Goal: Information Seeking & Learning: Find specific fact

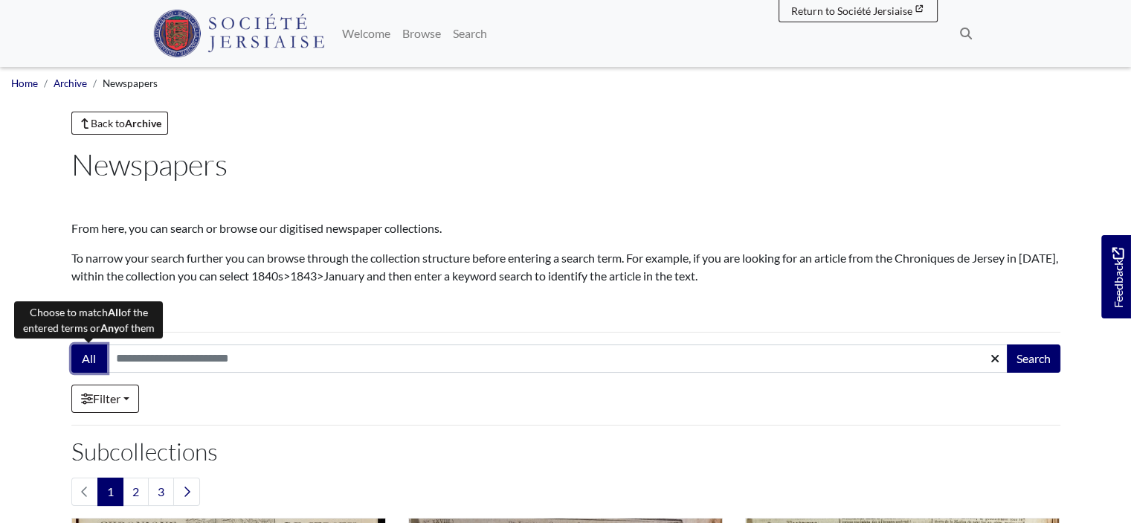
drag, startPoint x: 0, startPoint y: 0, endPoint x: 87, endPoint y: 363, distance: 373.3
click at [87, 363] on button "All" at bounding box center [89, 358] width 36 height 28
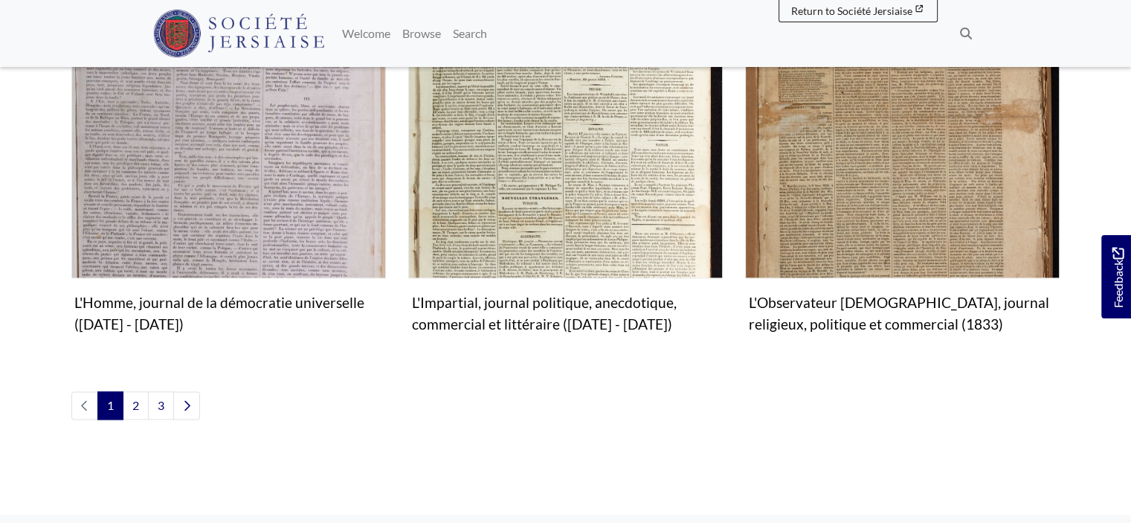
scroll to position [1860, 0]
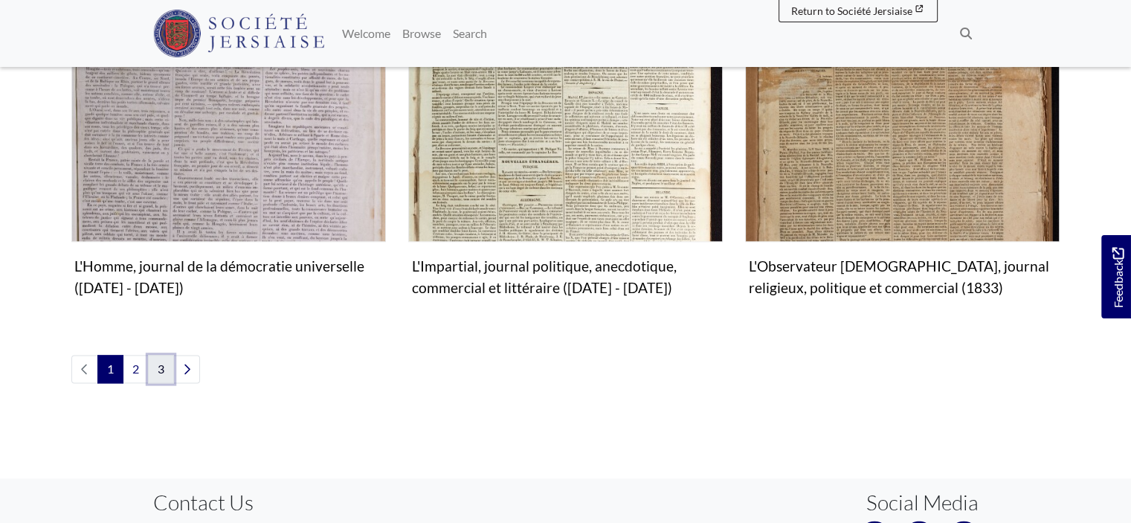
click at [155, 355] on link "3" at bounding box center [161, 369] width 26 height 28
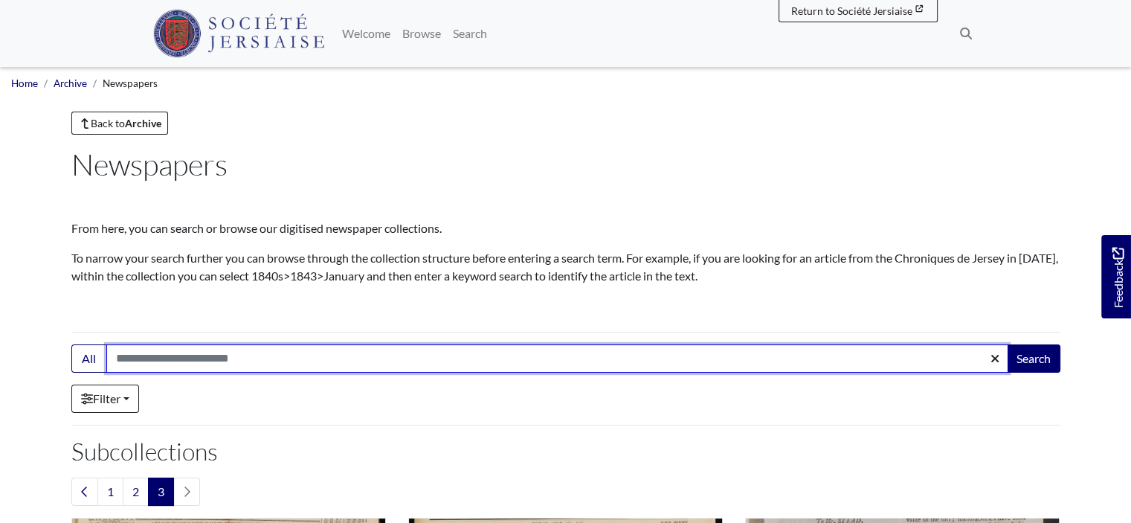
click at [149, 353] on input "Search:" at bounding box center [557, 358] width 902 height 28
click at [1007, 344] on button "Search" at bounding box center [1034, 358] width 54 height 28
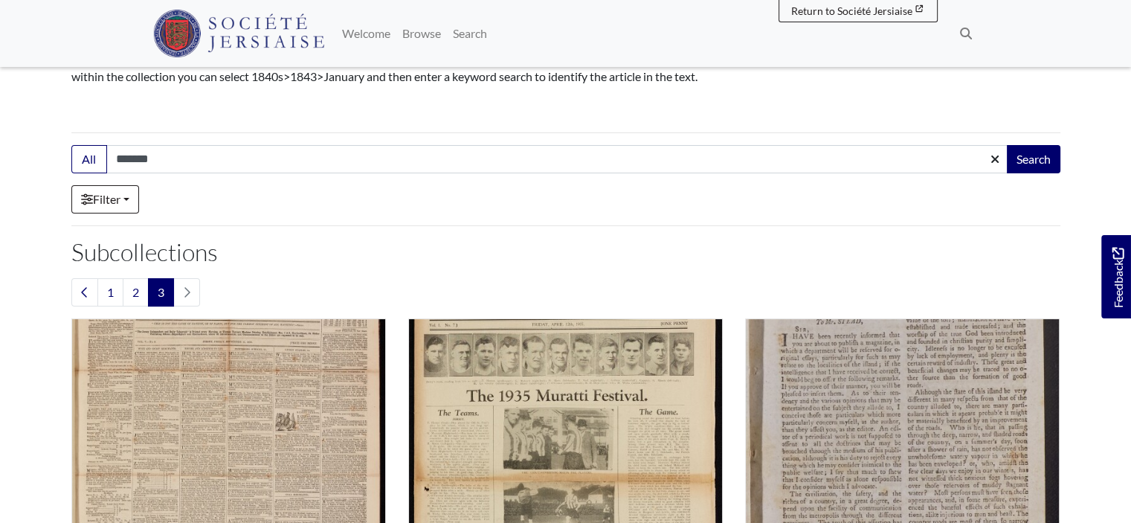
scroll to position [223, 0]
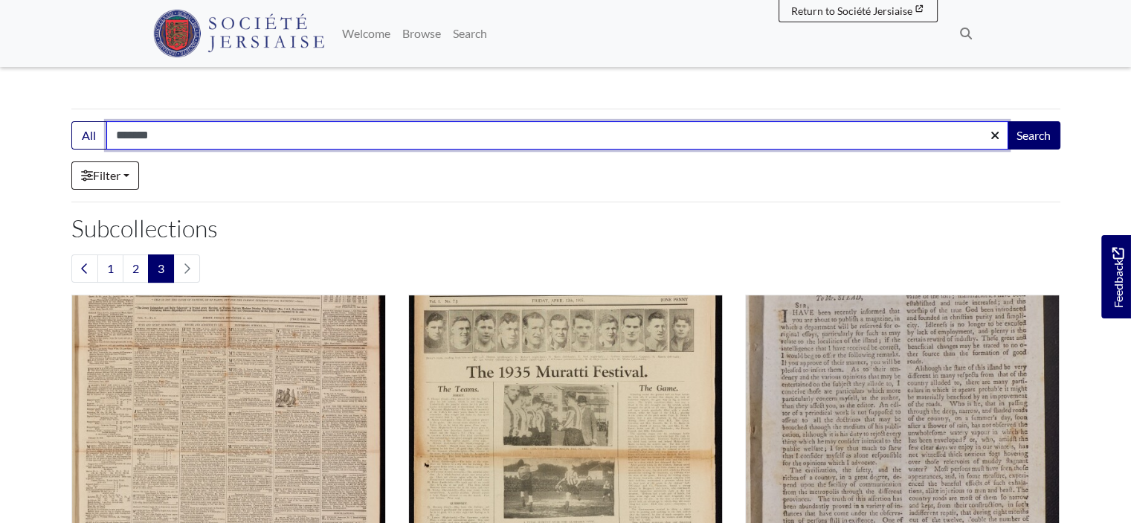
drag, startPoint x: 175, startPoint y: 141, endPoint x: 115, endPoint y: 131, distance: 60.4
click at [115, 131] on input "*******" at bounding box center [557, 135] width 902 height 28
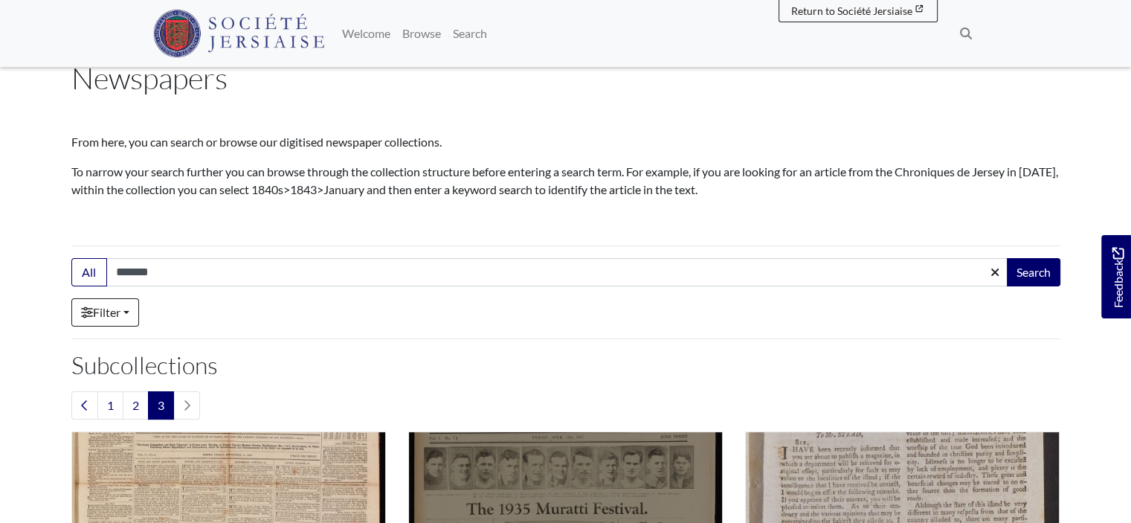
scroll to position [0, 0]
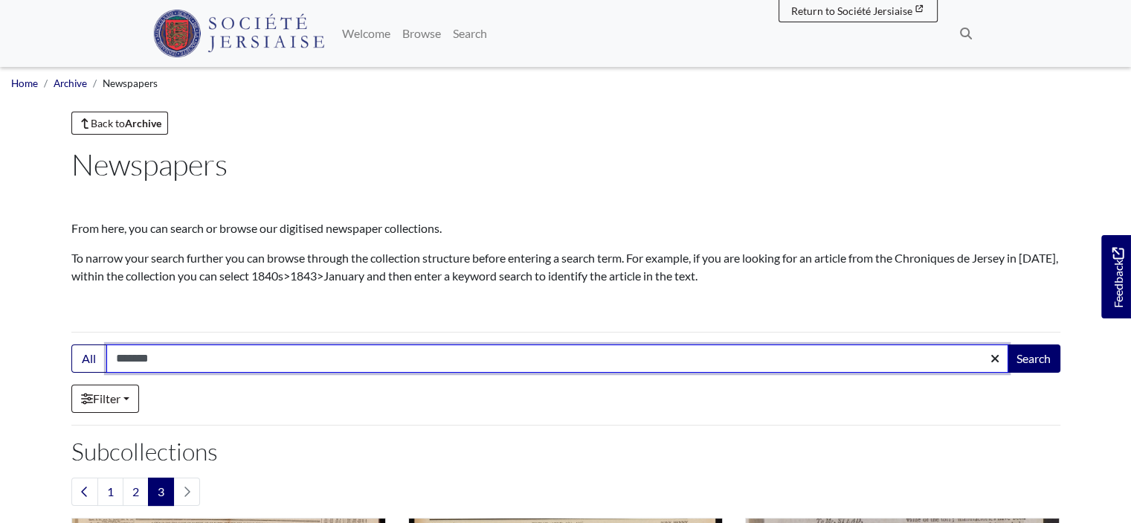
click at [161, 361] on input "*******" at bounding box center [557, 358] width 902 height 28
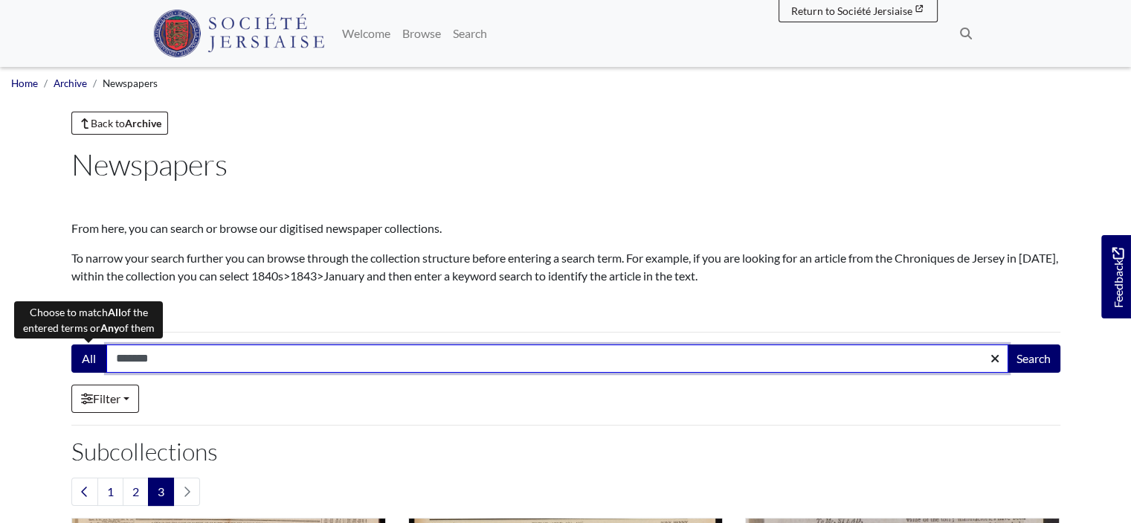
drag, startPoint x: 165, startPoint y: 356, endPoint x: 96, endPoint y: 362, distance: 69.4
click at [93, 363] on div "All ******* Search" at bounding box center [565, 358] width 989 height 28
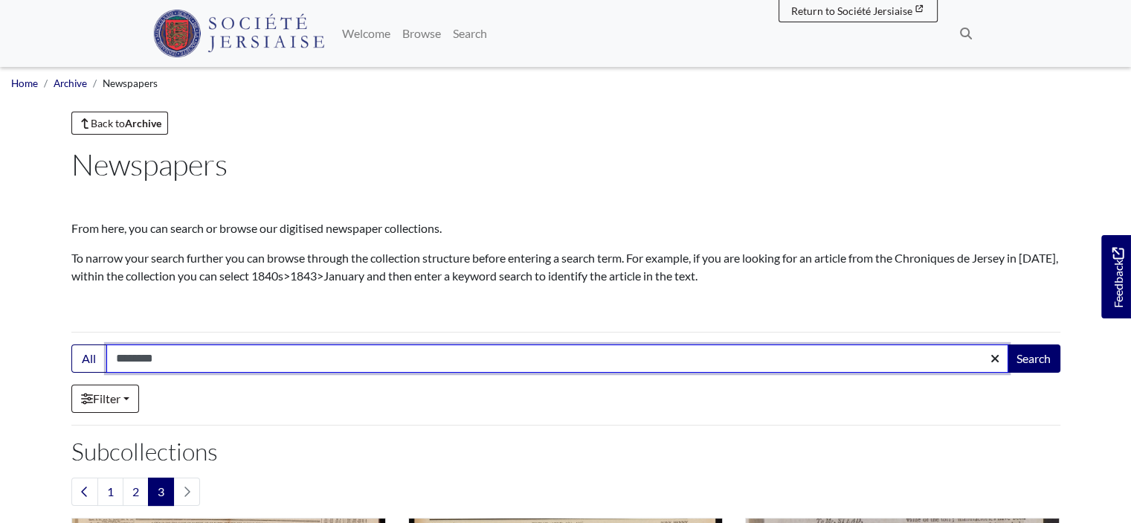
type input "********"
click at [1007, 344] on button "Search" at bounding box center [1034, 358] width 54 height 28
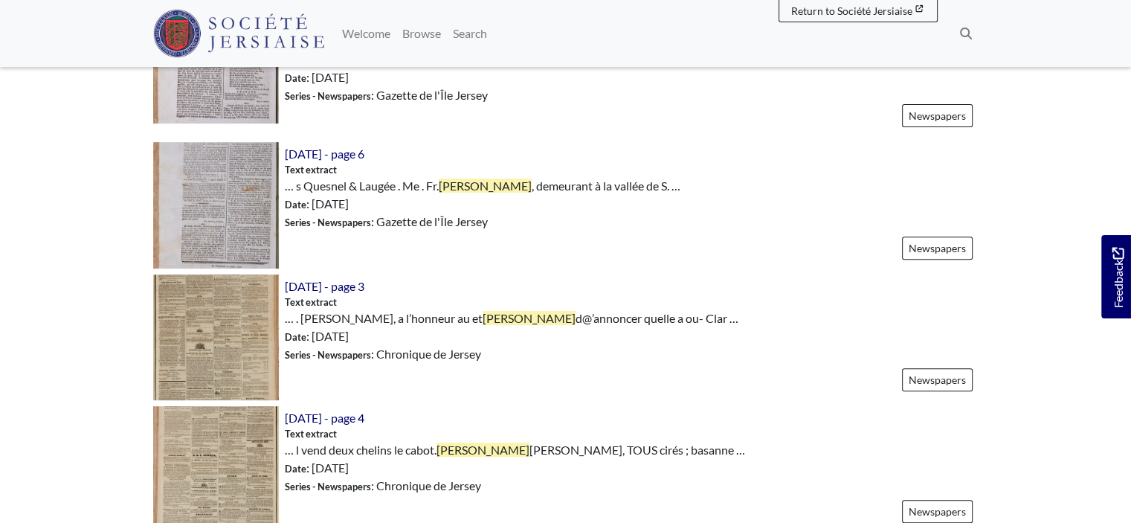
scroll to position [595, 0]
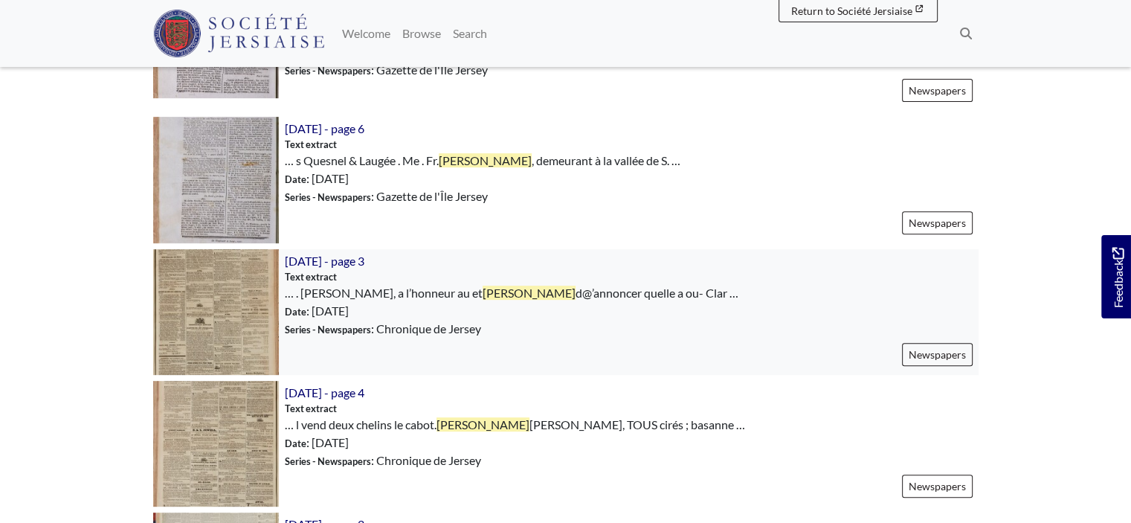
click at [217, 326] on img at bounding box center [216, 312] width 126 height 126
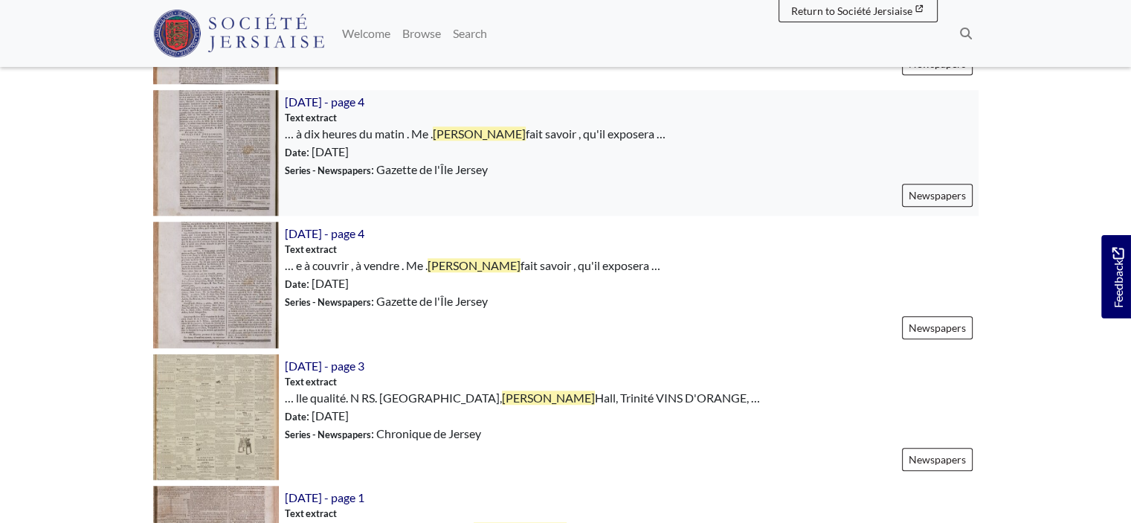
scroll to position [1190, 0]
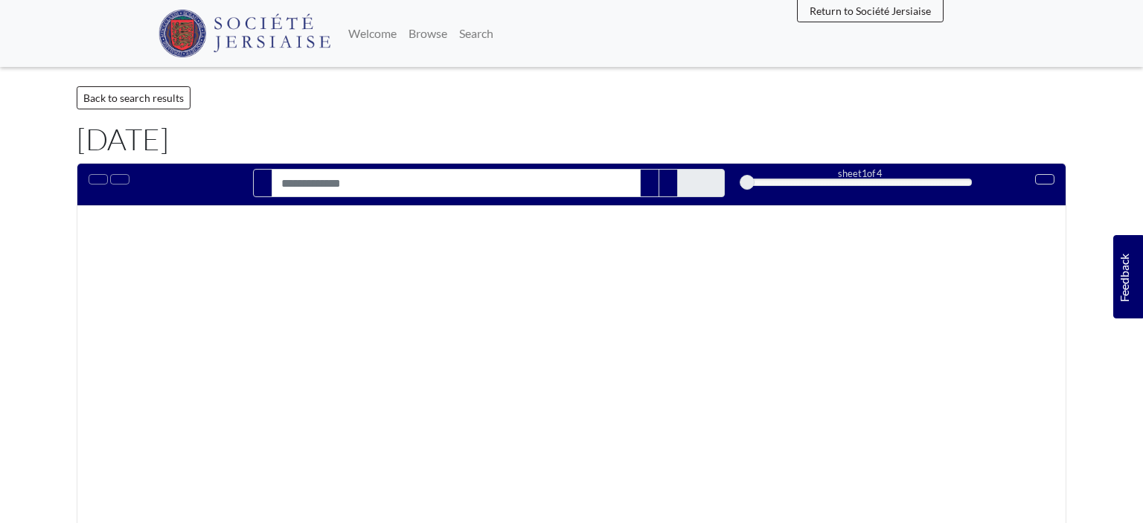
type input "*******"
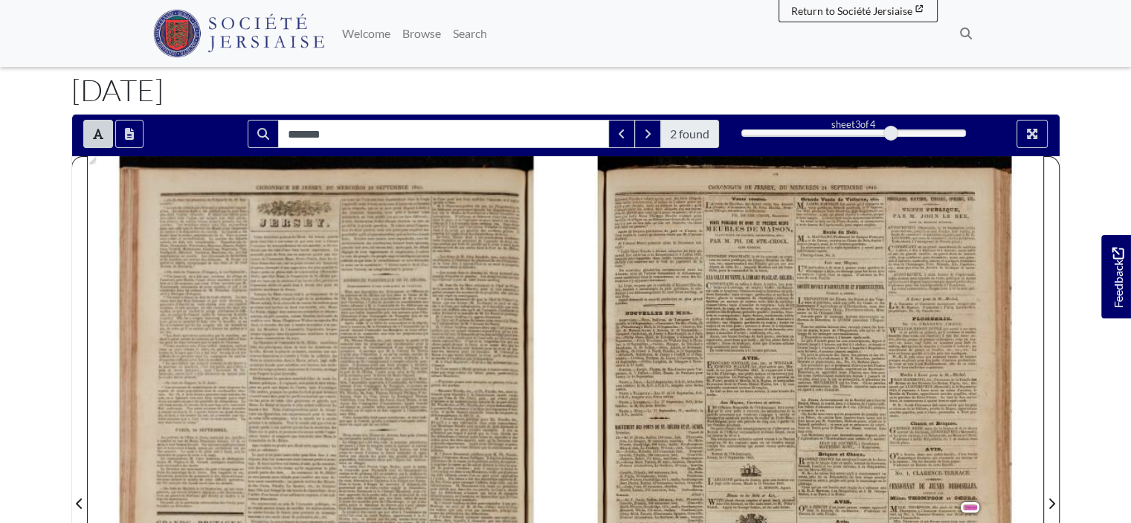
scroll to position [223, 0]
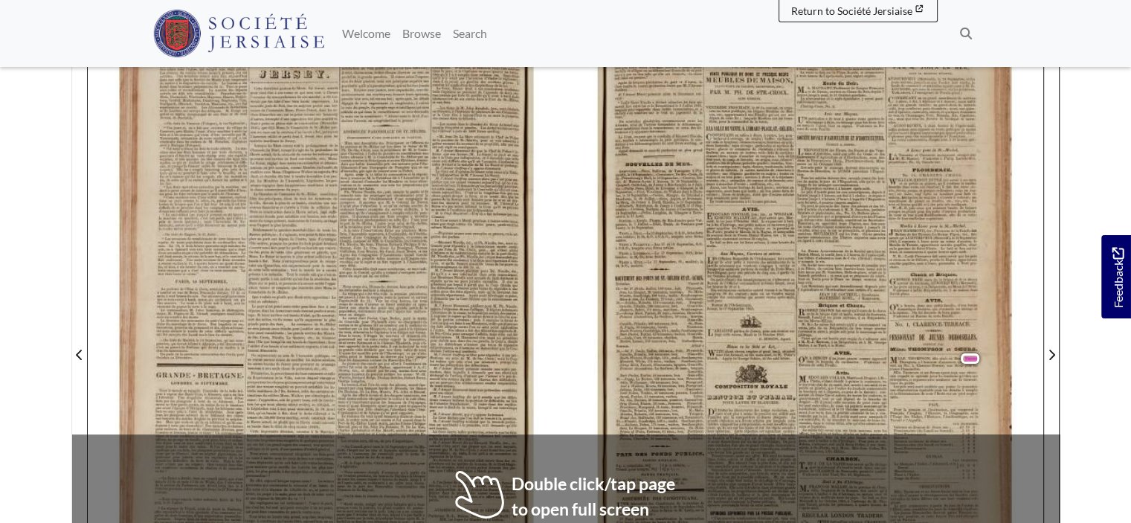
click at [478, 481] on div "A laudience de Lundi, pour des causes du Samedi 4 témoins, il n’y en eut qu’une…" at bounding box center [472, 484] width 87 height 7
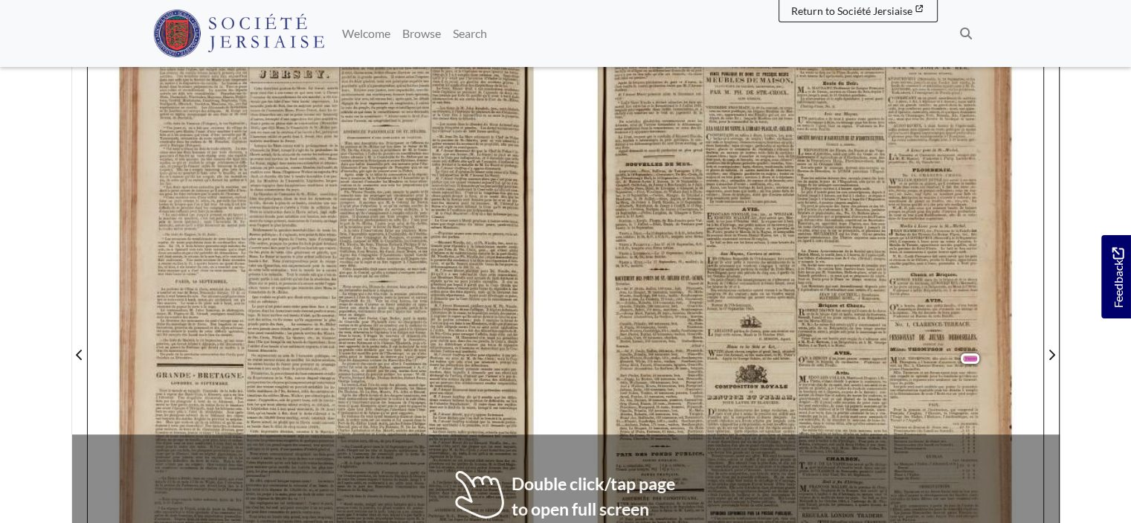
click at [478, 481] on div "A laudience de Lundi, pour des causes du Samedi 4 témoins, il n’y en eut qu’une…" at bounding box center [472, 484] width 87 height 7
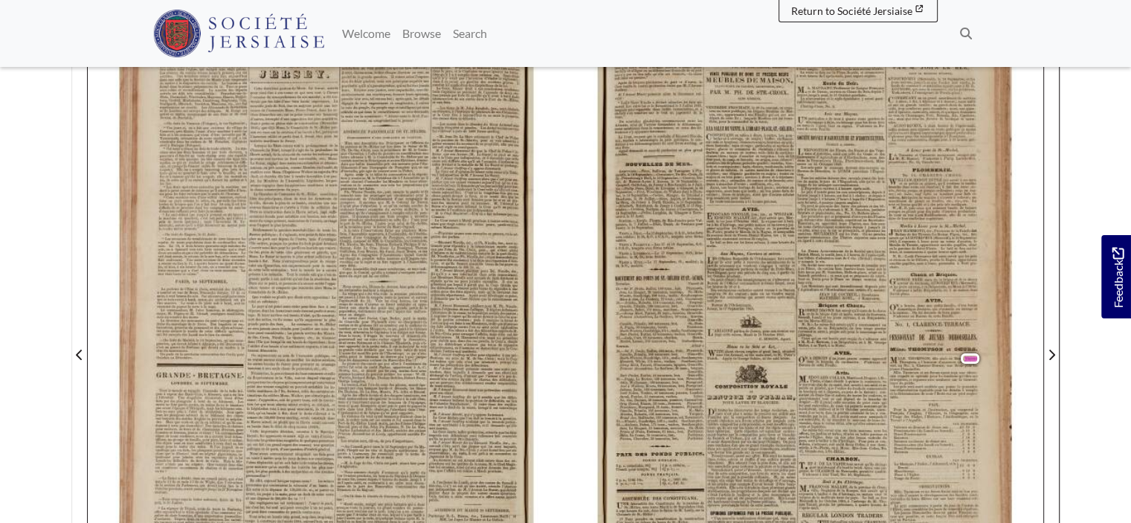
click at [969, 353] on span "Vincent" at bounding box center [970, 358] width 19 height 10
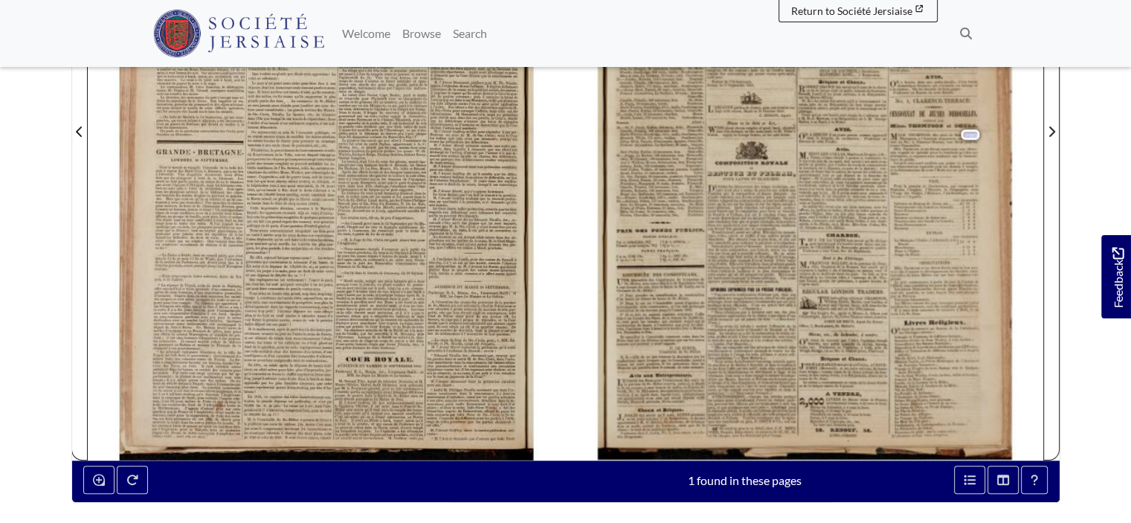
scroll to position [446, 0]
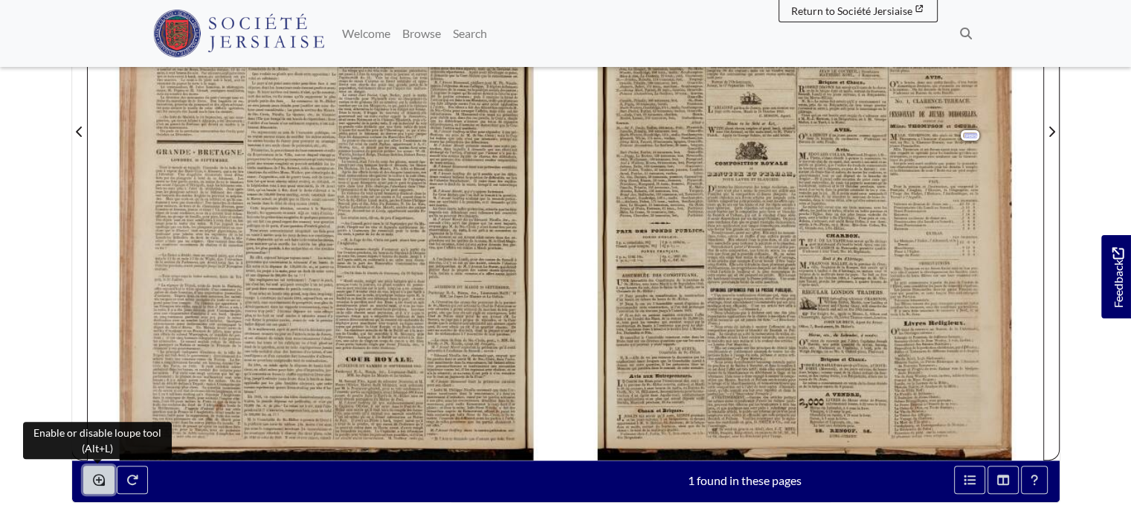
click at [93, 480] on icon "Enable or disable loupe tool (Alt+L)" at bounding box center [99, 480] width 12 height 12
click at [98, 478] on icon "Enable or disable loupe tool (Alt+L)" at bounding box center [99, 480] width 12 height 12
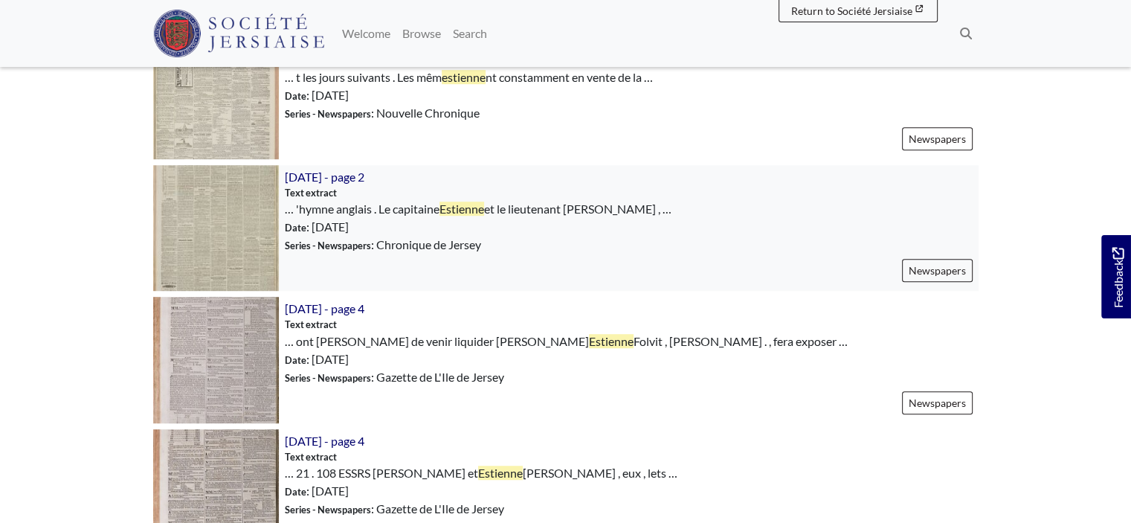
scroll to position [967, 0]
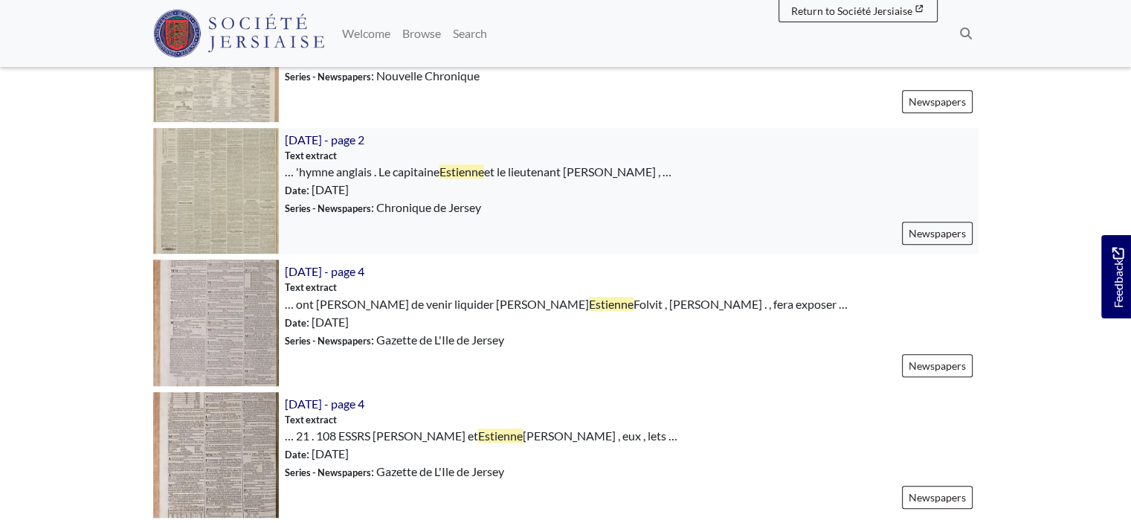
click at [240, 189] on img at bounding box center [216, 191] width 126 height 126
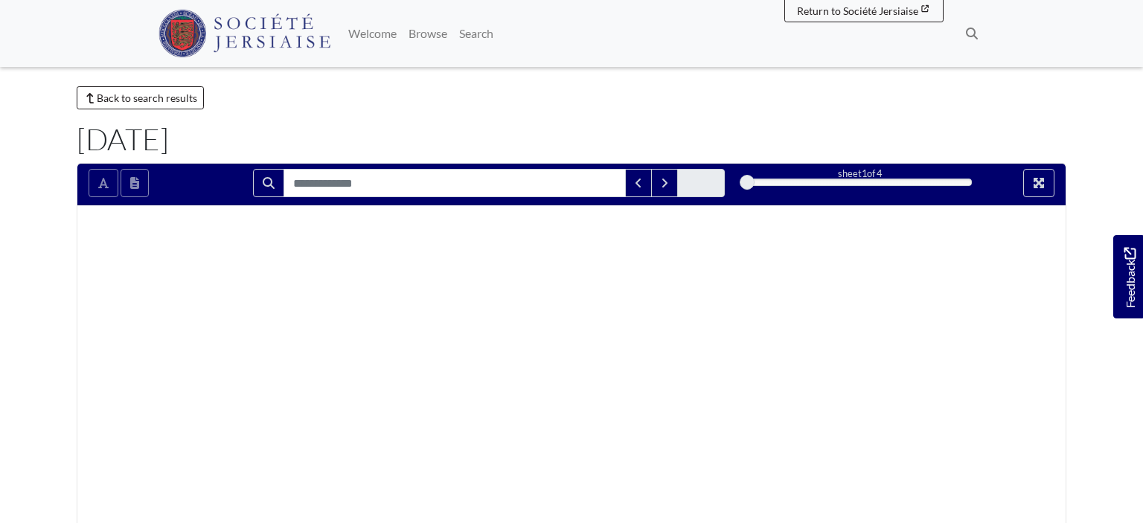
type input "********"
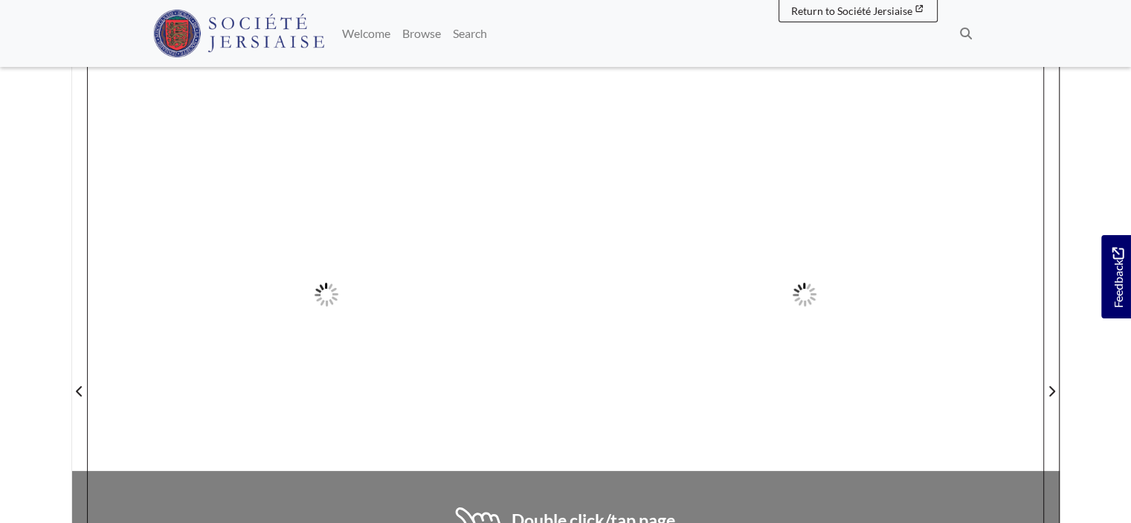
scroll to position [223, 0]
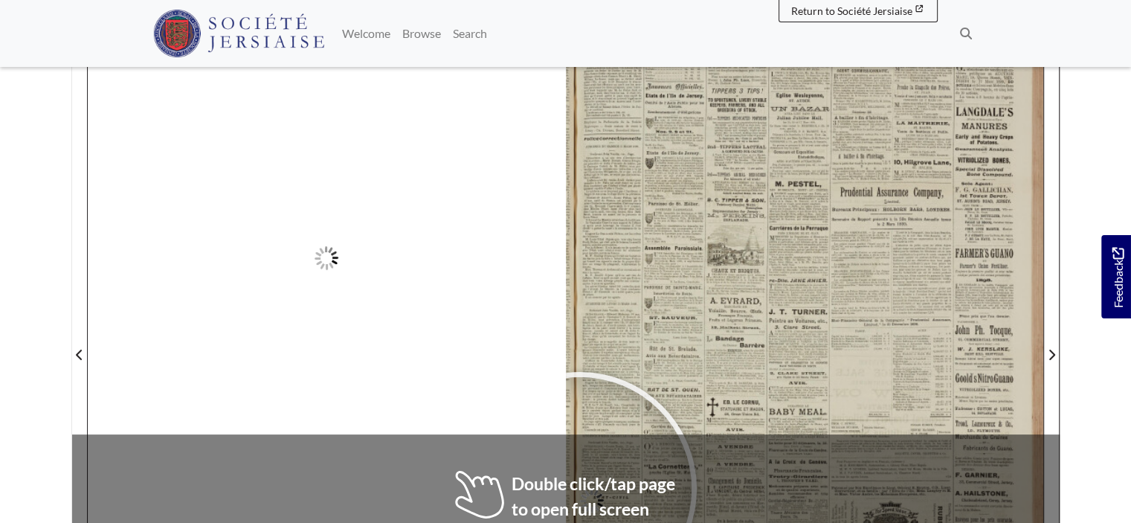
click at [0, 0] on div at bounding box center [0, 0] width 0 height 0
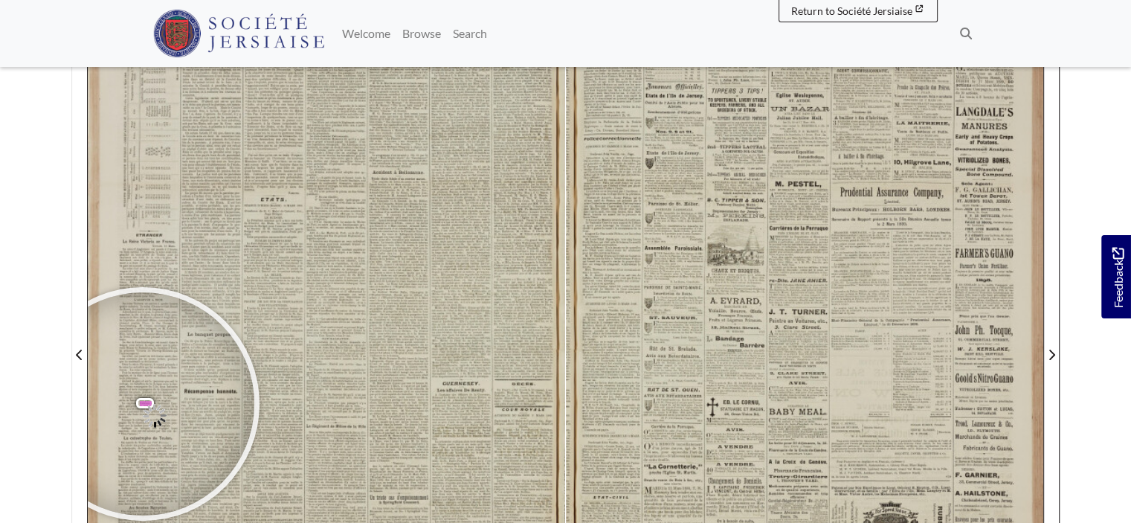
click at [142, 405] on div at bounding box center [142, 403] width 223 height 223
click at [138, 405] on div at bounding box center [133, 403] width 223 height 223
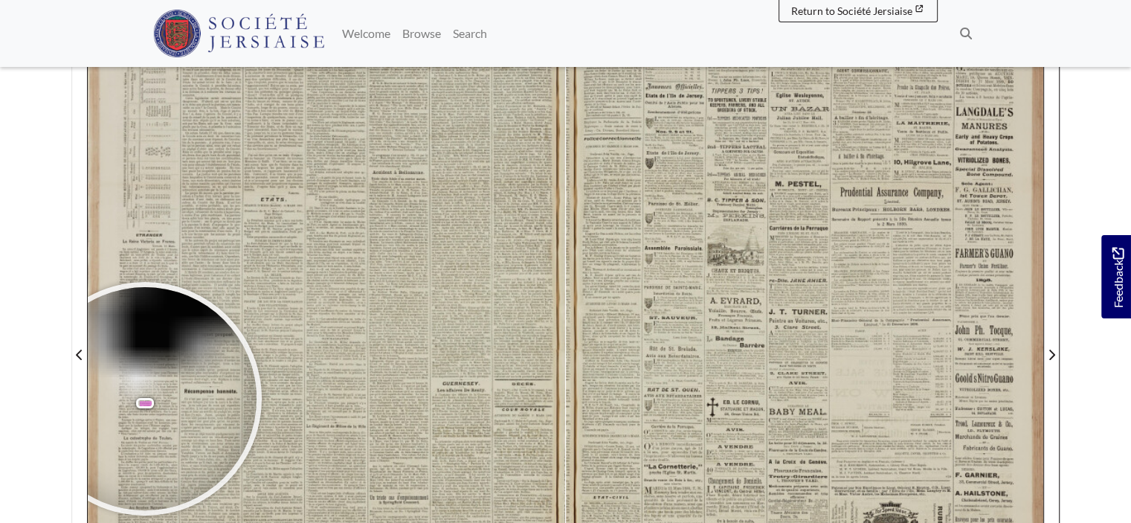
click at [145, 398] on div at bounding box center [144, 398] width 223 height 223
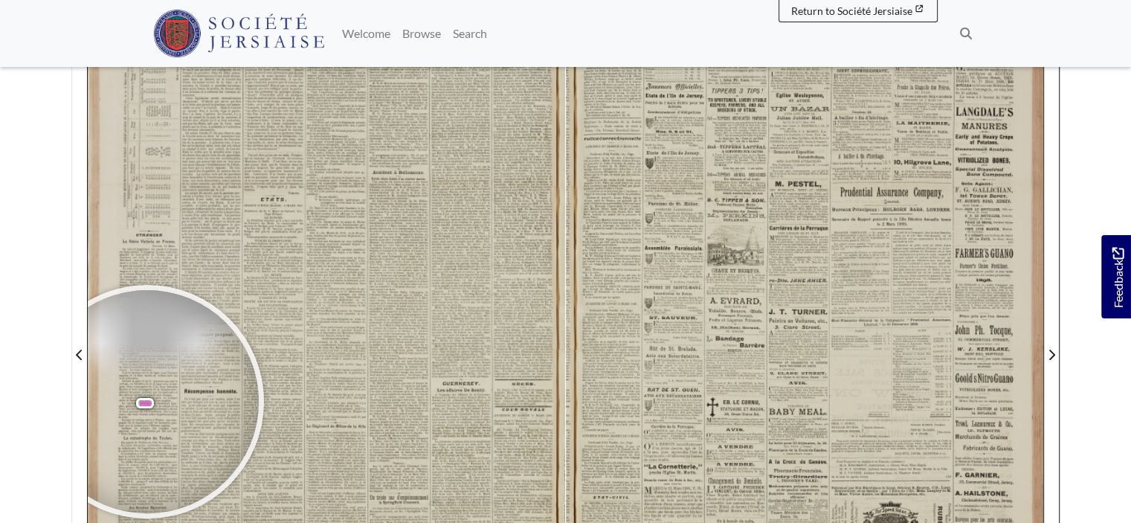
click at [147, 401] on div at bounding box center [147, 401] width 223 height 223
click at [148, 401] on div at bounding box center [147, 401] width 223 height 223
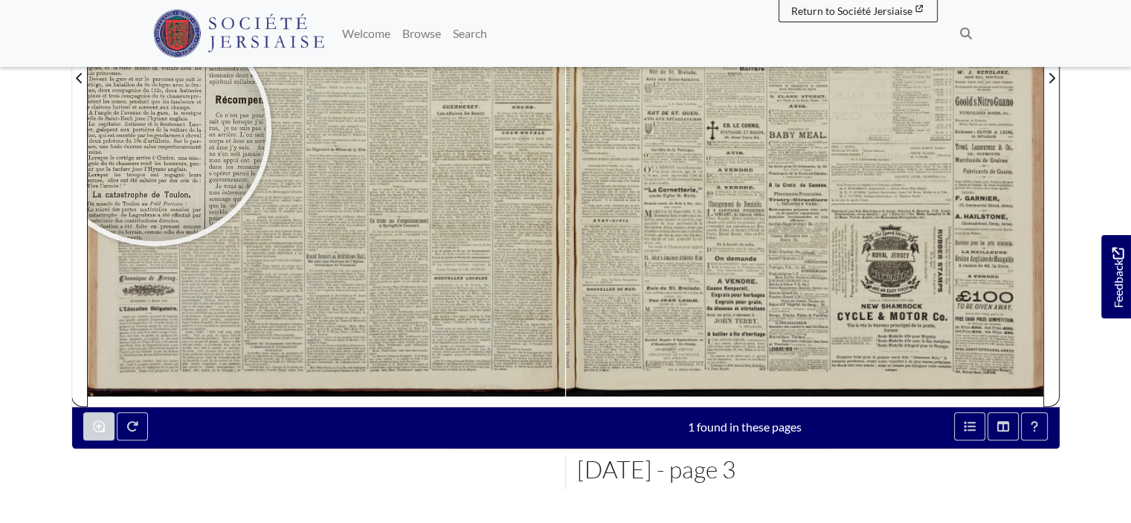
scroll to position [521, 0]
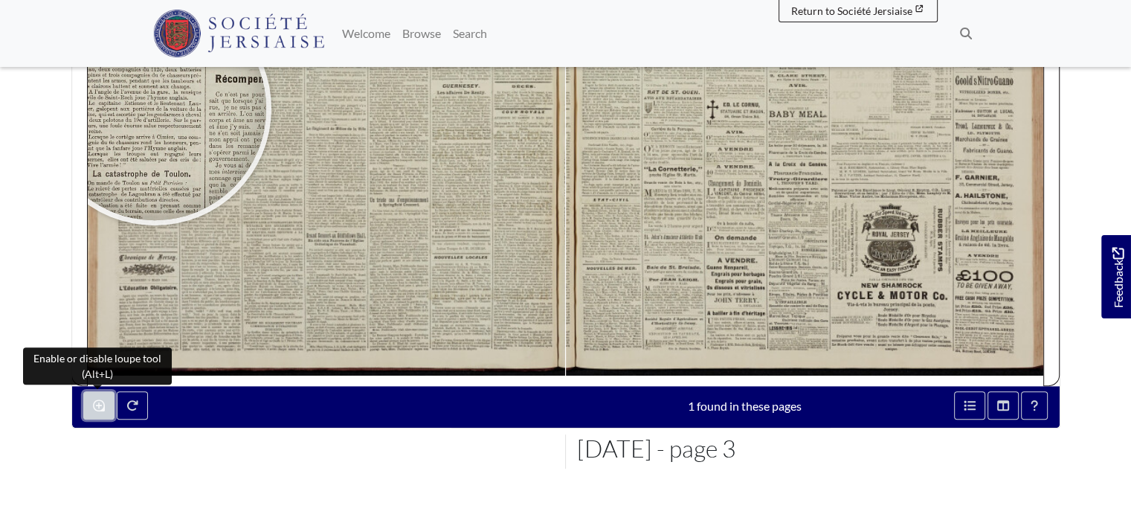
click at [98, 408] on icon "Enable or disable loupe tool (Alt+L)" at bounding box center [99, 405] width 12 height 12
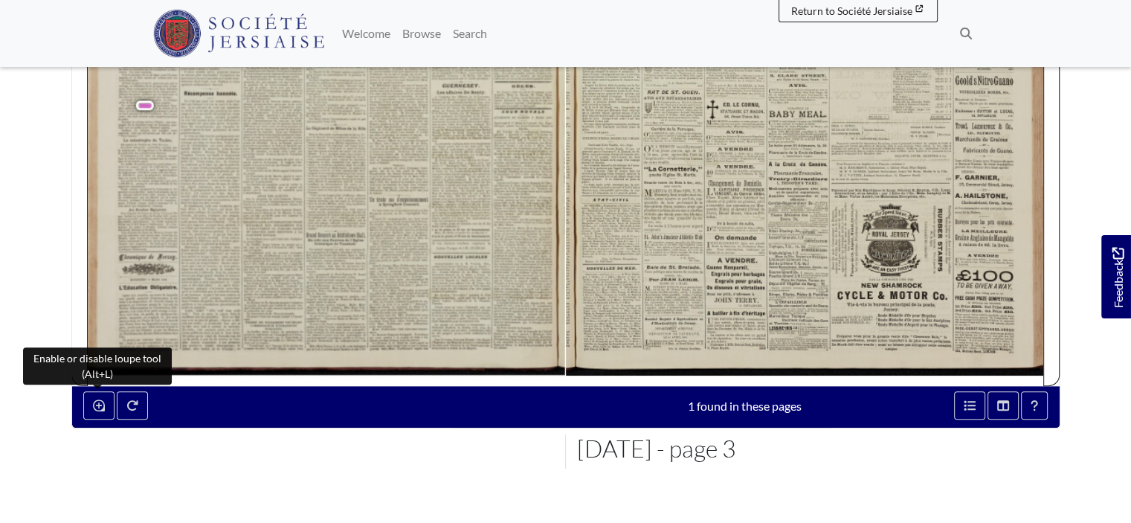
click at [145, 106] on span "portières" at bounding box center [152, 108] width 17 height 5
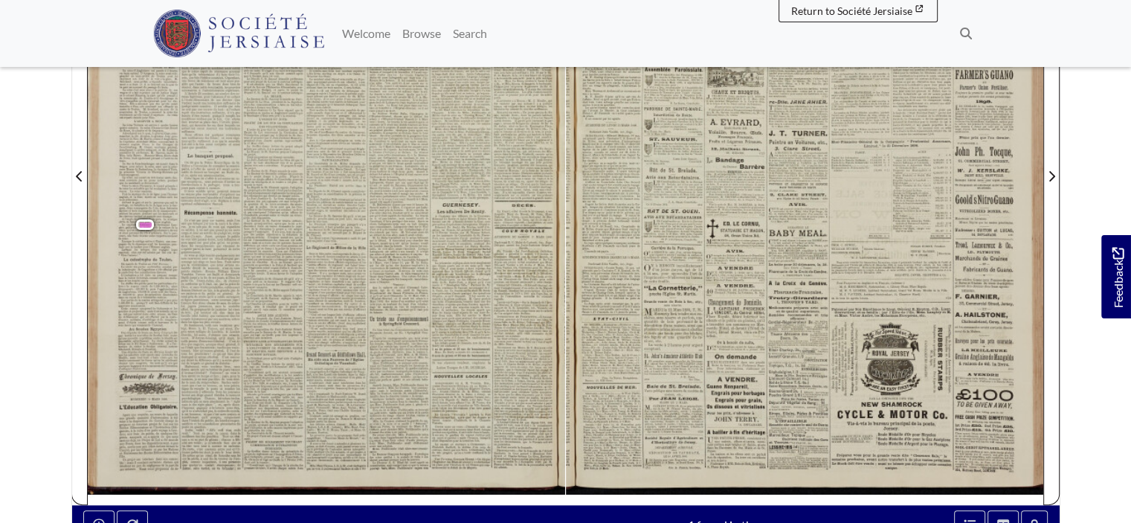
scroll to position [372, 0]
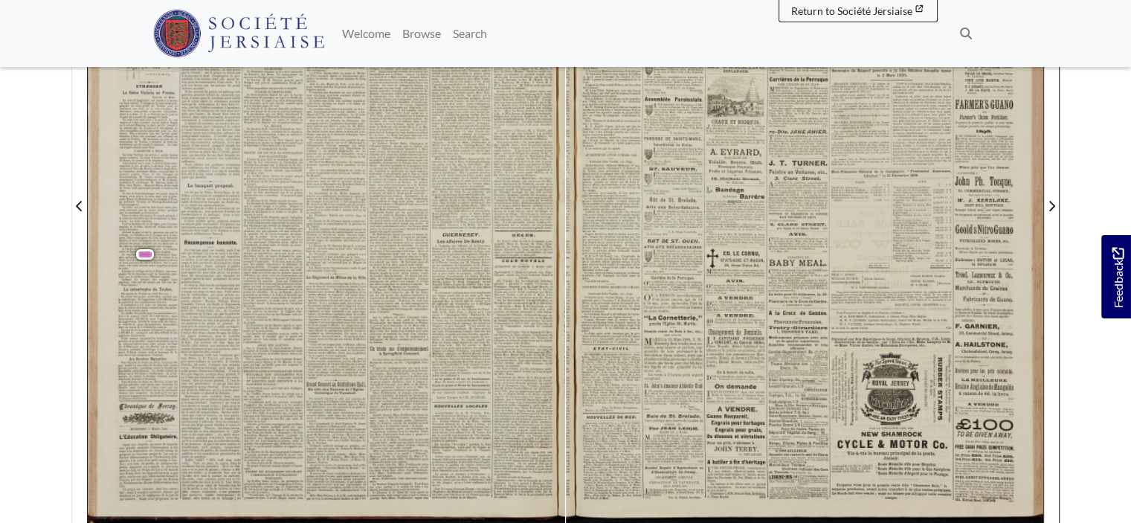
click at [141, 252] on span "Estienne" at bounding box center [148, 254] width 16 height 5
click at [141, 258] on span "escortée" at bounding box center [143, 259] width 16 height 5
drag, startPoint x: 207, startPoint y: 330, endPoint x: 141, endPoint y: 260, distance: 96.3
click at [141, 260] on span "escortée" at bounding box center [143, 259] width 16 height 5
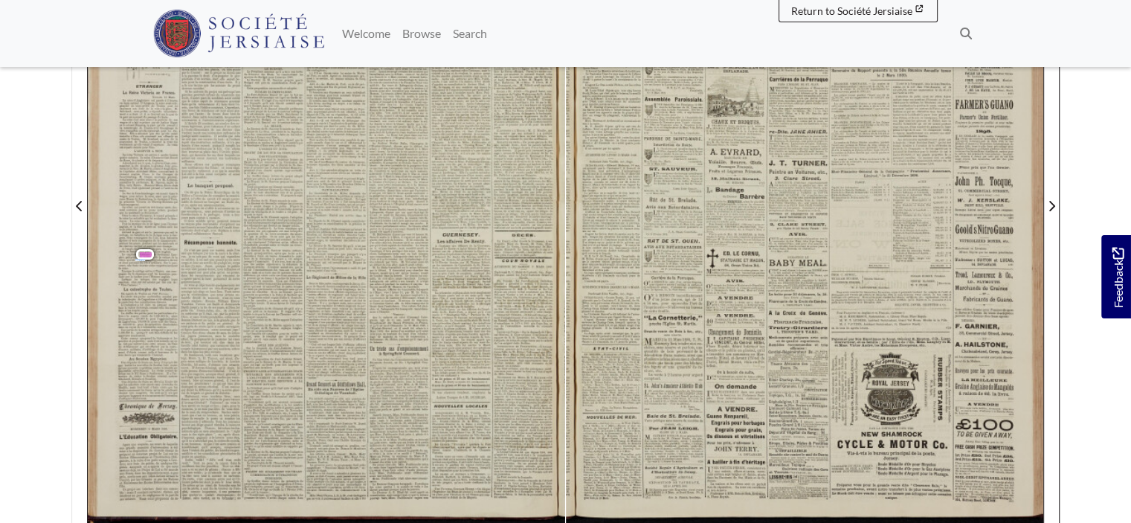
click at [143, 249] on span "Estienne" at bounding box center [145, 254] width 18 height 10
click at [146, 252] on span "Estienne" at bounding box center [148, 254] width 16 height 5
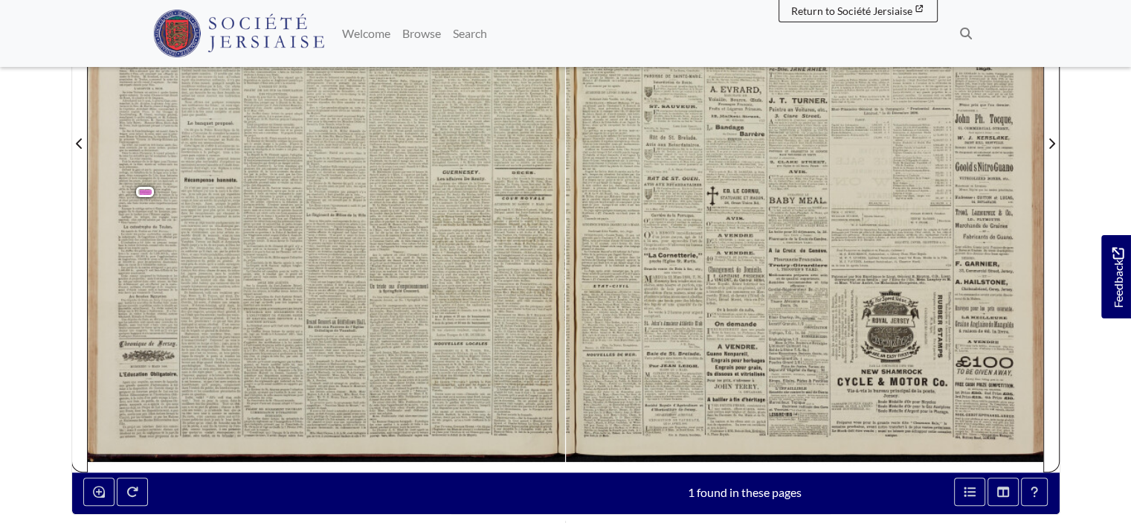
scroll to position [521, 0]
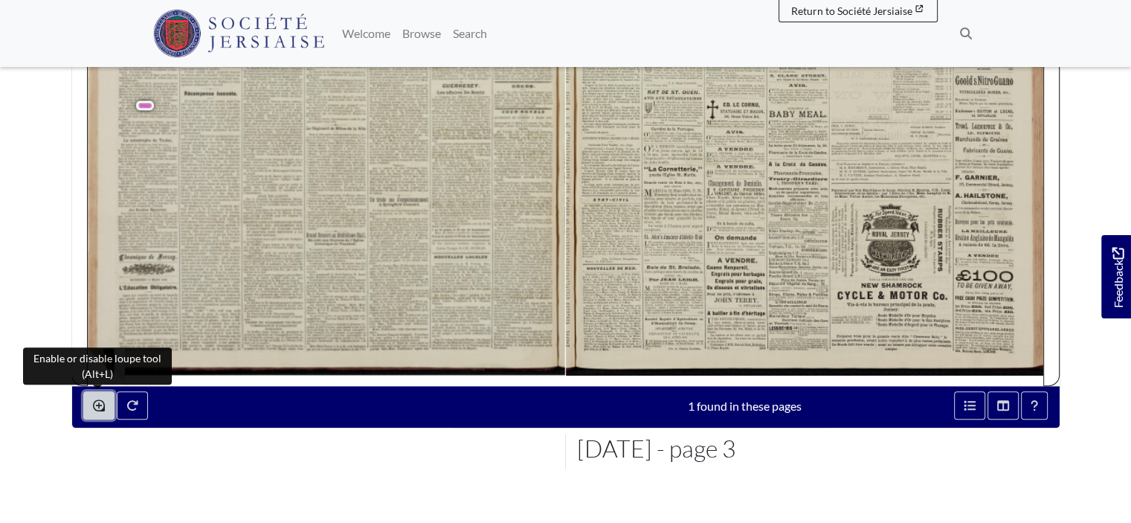
click at [94, 414] on button "Enable or disable loupe tool (Alt+L)" at bounding box center [98, 405] width 31 height 28
click at [96, 408] on icon "Enable or disable loupe tool (Alt+L)" at bounding box center [99, 405] width 12 height 12
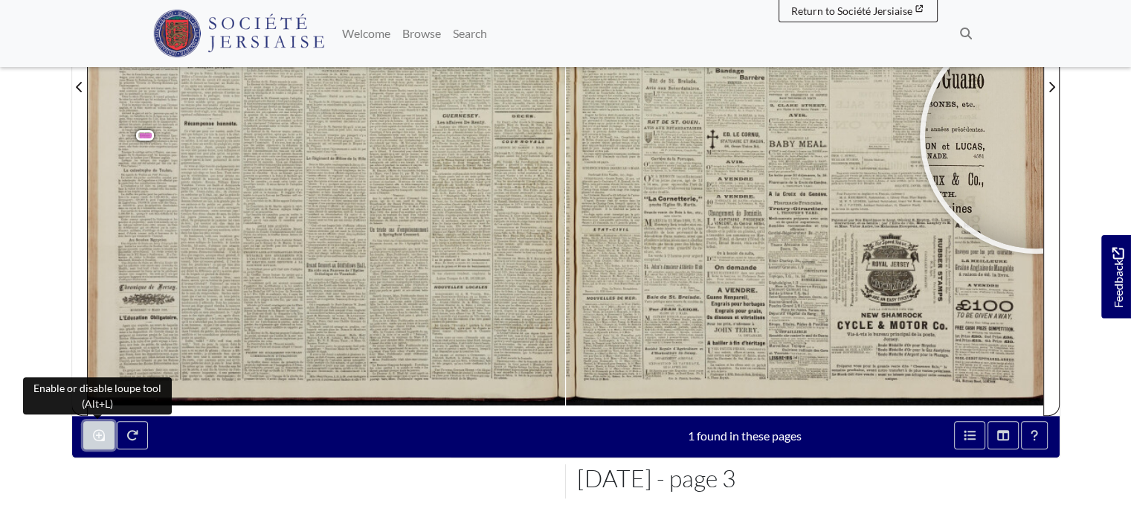
scroll to position [461, 0]
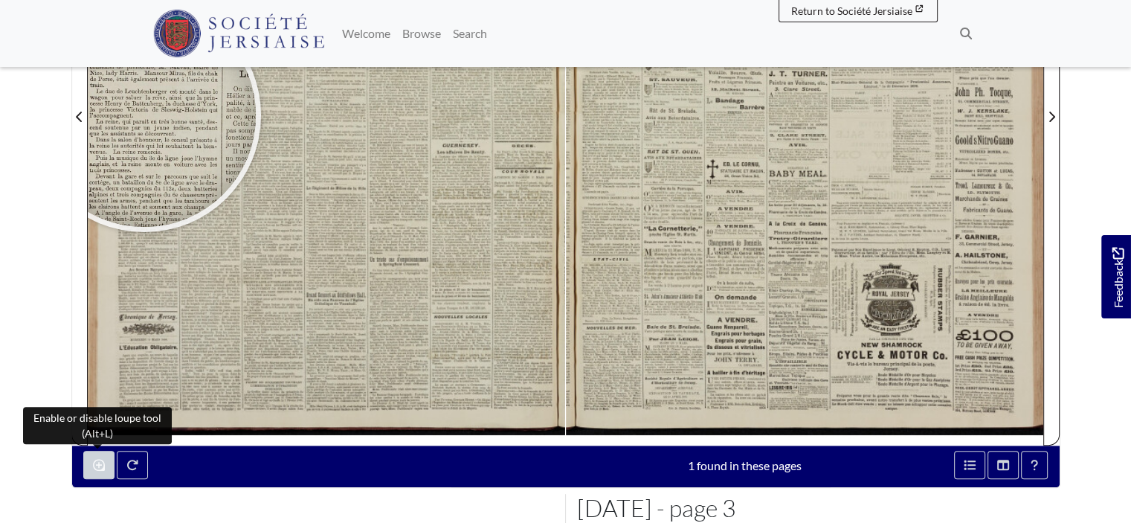
click at [146, 119] on div at bounding box center [144, 115] width 223 height 223
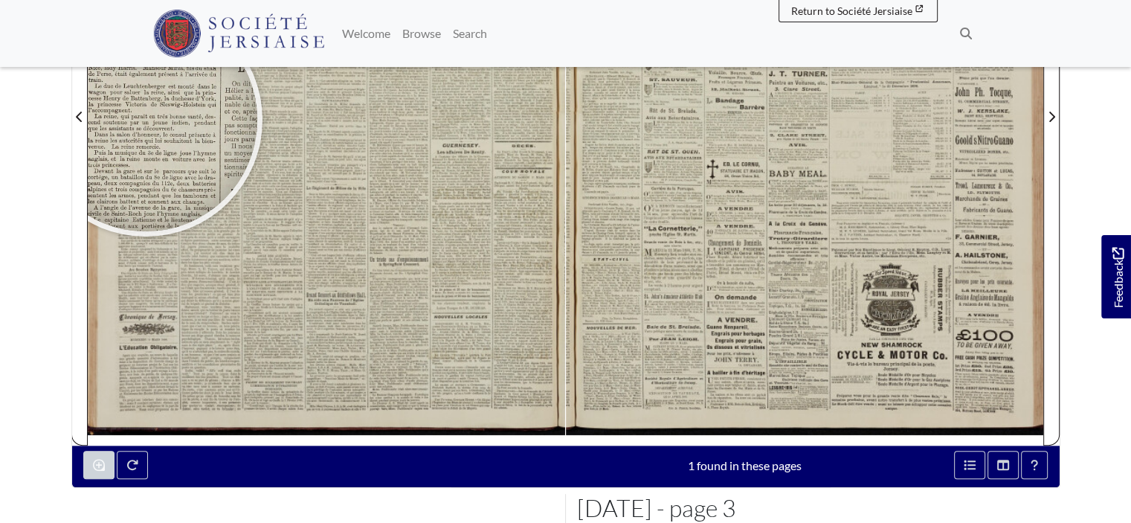
click at [146, 119] on div at bounding box center [145, 119] width 223 height 223
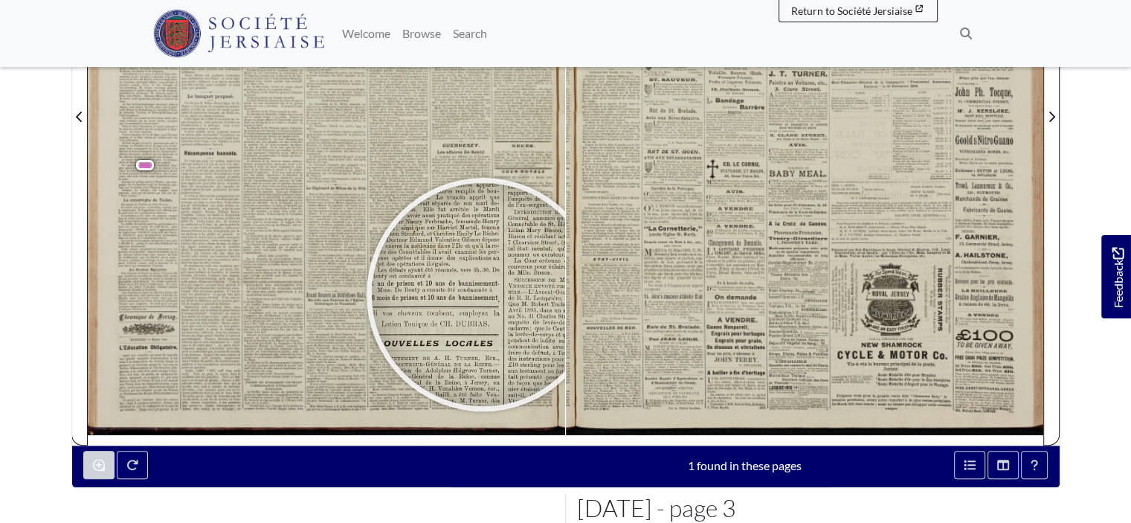
click at [484, 294] on div at bounding box center [483, 294] width 223 height 223
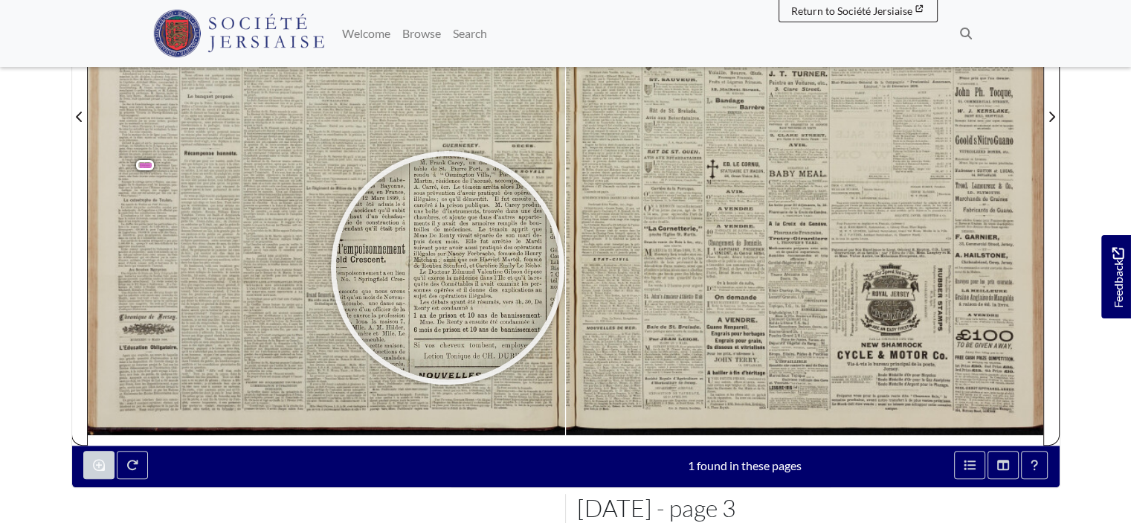
click at [448, 265] on div at bounding box center [447, 267] width 223 height 223
drag, startPoint x: 448, startPoint y: 265, endPoint x: 400, endPoint y: 268, distance: 47.7
click at [449, 266] on div at bounding box center [448, 265] width 223 height 223
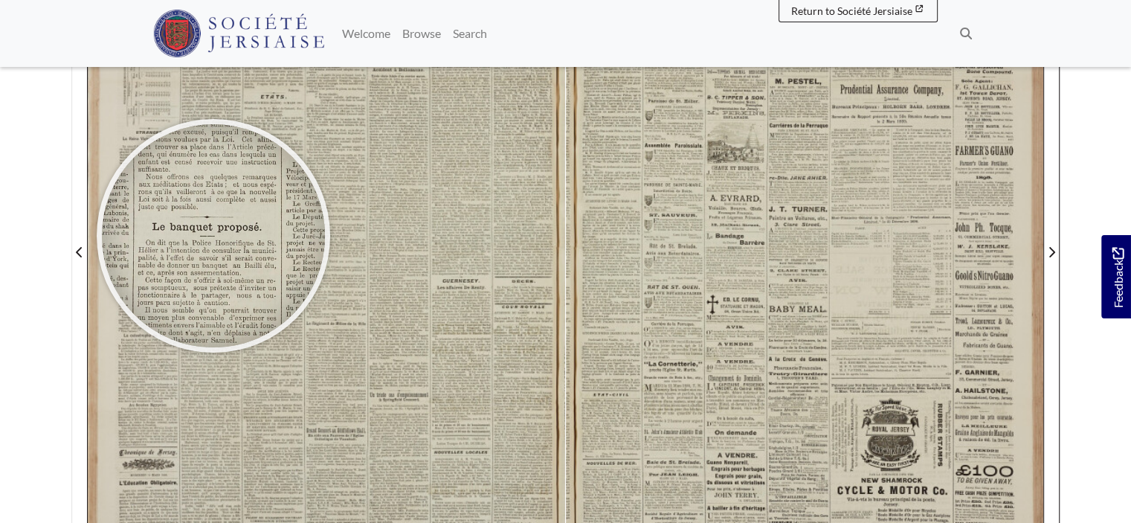
scroll to position [317, 0]
